Goal: Task Accomplishment & Management: Use online tool/utility

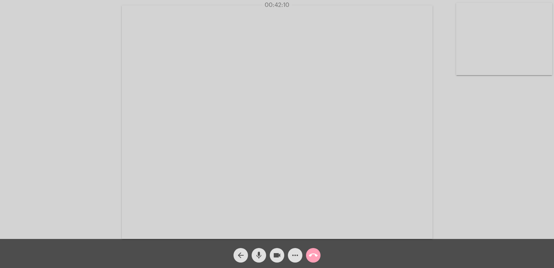
click at [310, 253] on mat-icon "call_end" at bounding box center [313, 255] width 9 height 9
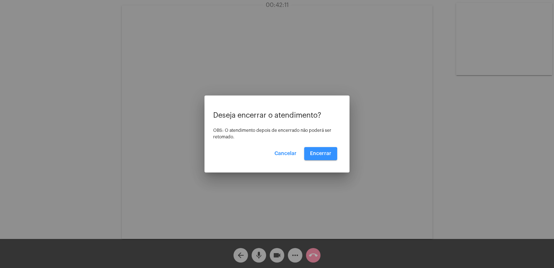
click at [314, 154] on span "Encerrar" at bounding box center [320, 153] width 21 height 5
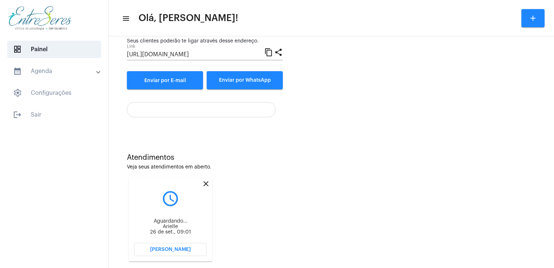
scroll to position [96, 0]
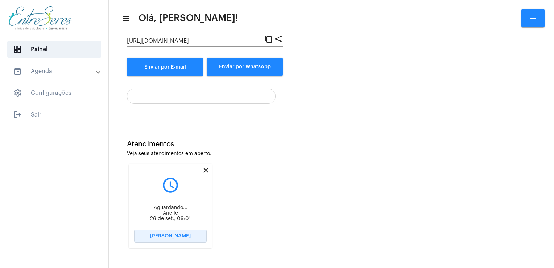
click at [181, 234] on span "[PERSON_NAME]" at bounding box center [170, 235] width 41 height 5
